Goal: Book appointment/travel/reservation

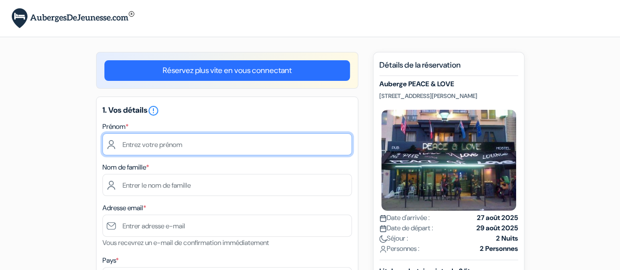
click at [288, 151] on input "text" at bounding box center [226, 144] width 249 height 22
type input "[PERSON_NAME]"
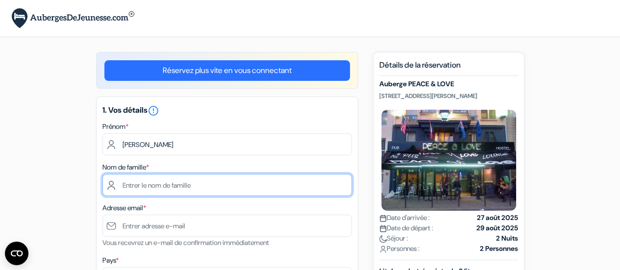
type input "Demet"
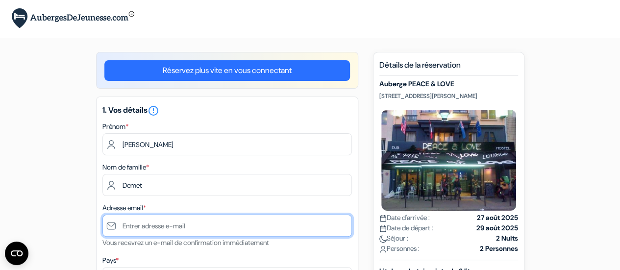
type input "[EMAIL_ADDRESS][DOMAIN_NAME]"
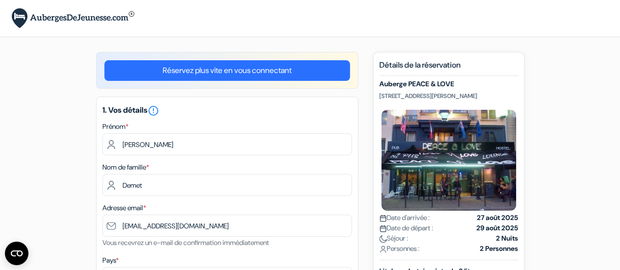
type input "[PHONE_NUMBER]"
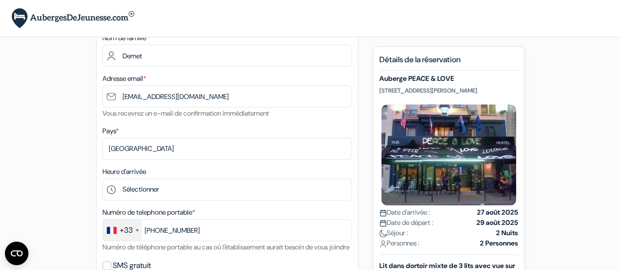
scroll to position [130, 0]
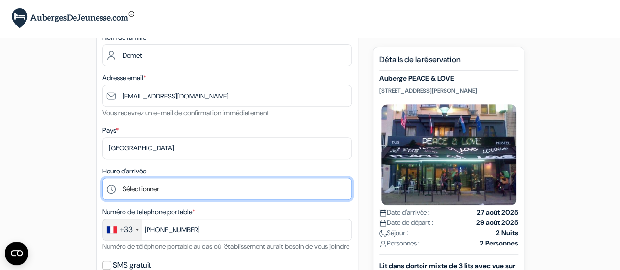
click at [199, 192] on select "Sélectionner 1:00 2:00 3:00 4:00 5:00 6:00 7:00 8:00 9:00 10:00 11:00 12:00 13:…" at bounding box center [226, 189] width 249 height 22
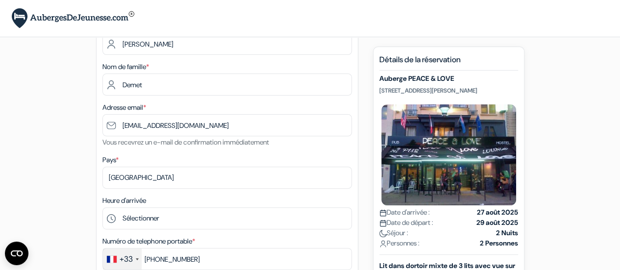
scroll to position [101, 0]
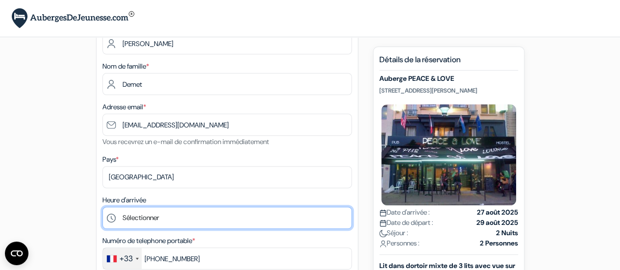
click at [199, 222] on select "Sélectionner 1:00 2:00 3:00 4:00 5:00 6:00 7:00 8:00 9:00 10:00 11:00 12:00 13:…" at bounding box center [226, 218] width 249 height 22
click at [102, 208] on select "Sélectionner 1:00 2:00 3:00 4:00 5:00 6:00 7:00 8:00 9:00 10:00 11:00 12:00 13:…" at bounding box center [226, 218] width 249 height 22
click at [139, 223] on select "Sélectionner 1:00 2:00 3:00 4:00 5:00 6:00 7:00 8:00 9:00 10:00 11:00 12:00 13:…" at bounding box center [226, 218] width 249 height 22
select select "14"
click at [102, 208] on select "Sélectionner 1:00 2:00 3:00 4:00 5:00 6:00 7:00 8:00 9:00 10:00 11:00 12:00 13:…" at bounding box center [226, 218] width 249 height 22
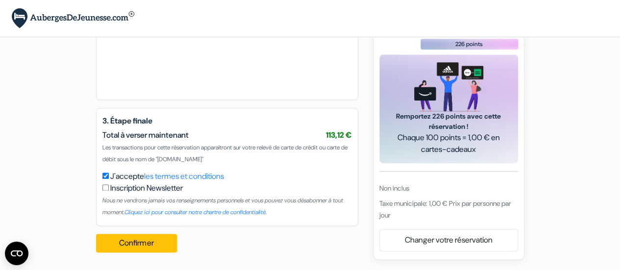
scroll to position [554, 0]
click at [135, 234] on div "Confirmer Loading... Traitement de la demande..." at bounding box center [139, 243] width 87 height 34
click at [136, 244] on button "Confirmer Loading..." at bounding box center [136, 243] width 81 height 19
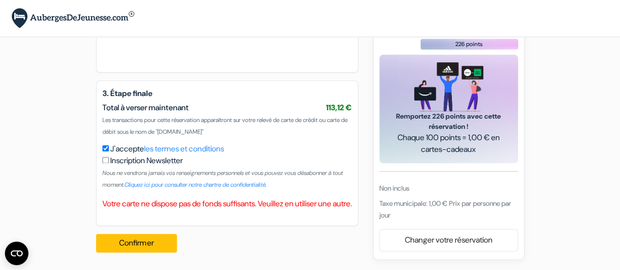
scroll to position [592, 0]
click at [163, 241] on button "Confirmer Loading..." at bounding box center [136, 243] width 81 height 19
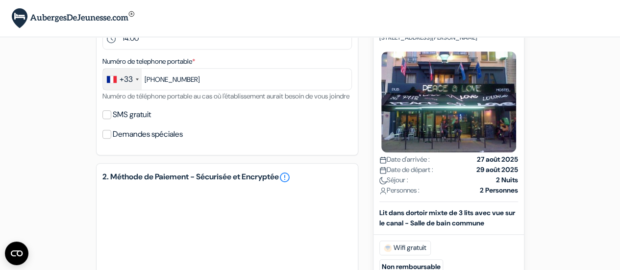
scroll to position [279, 0]
